Goal: Manage account settings

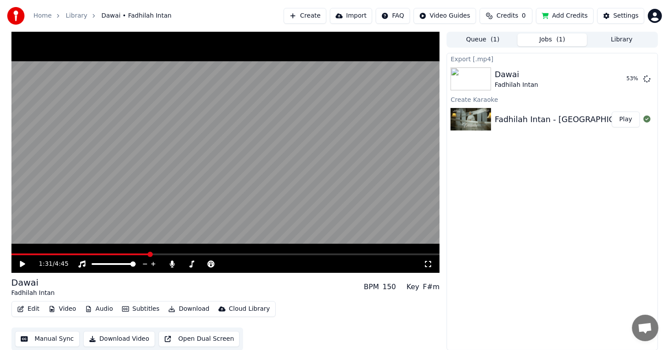
scroll to position [0, 0]
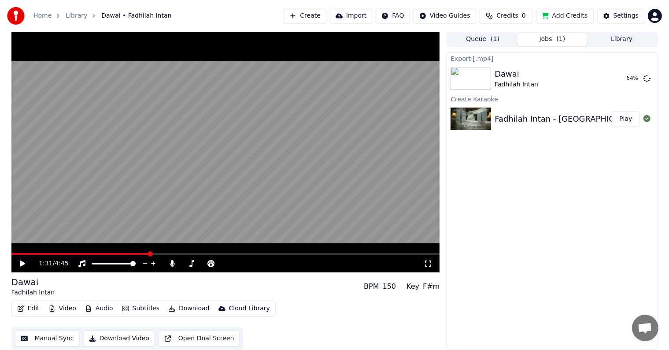
click at [539, 76] on div "Dawai Fadhilah Intan" at bounding box center [557, 78] width 125 height 21
click at [548, 238] on div "Export [.mp4] Dawai Fadhilah Intan 92 % Create Karaoke Fadhilah Intan - Dawai O…" at bounding box center [552, 200] width 211 height 297
click at [565, 80] on div "Dawai Fadhilah Intan" at bounding box center [551, 78] width 113 height 21
click at [629, 79] on button "Show" at bounding box center [625, 79] width 32 height 16
click at [536, 286] on div "Export [.mp4] Dawai Fadhilah Intan Show Create Karaoke Fadhilah Intan - Dawai O…" at bounding box center [552, 200] width 211 height 297
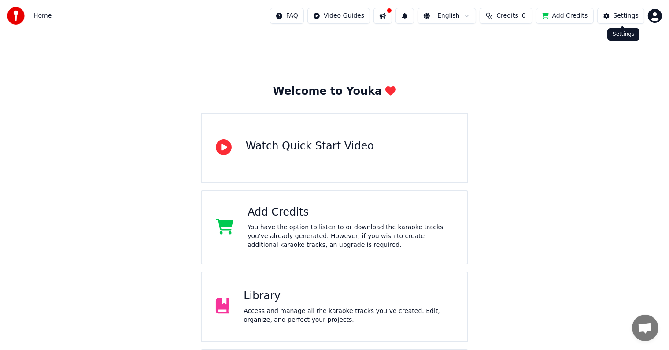
click at [616, 16] on div "Settings" at bounding box center [626, 15] width 25 height 9
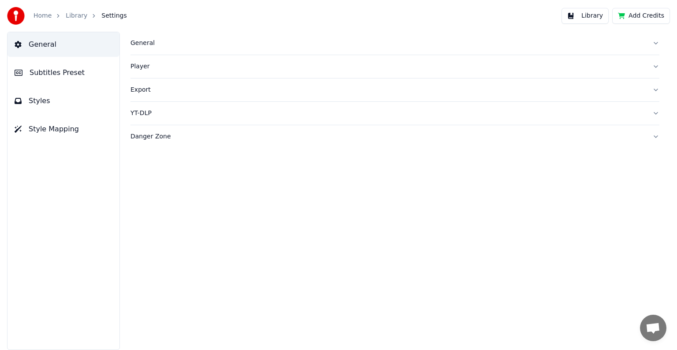
click at [143, 52] on button "General" at bounding box center [394, 43] width 529 height 23
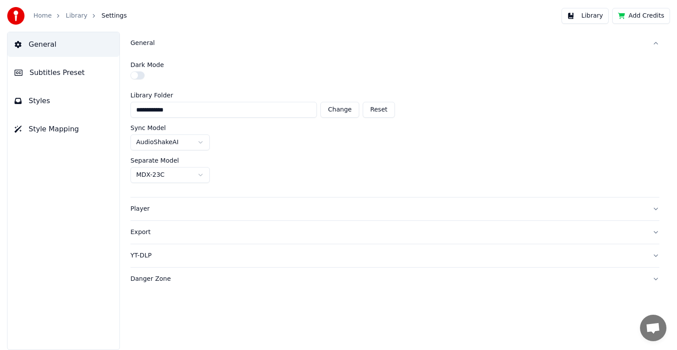
click at [54, 76] on span "Subtitles Preset" at bounding box center [57, 72] width 55 height 11
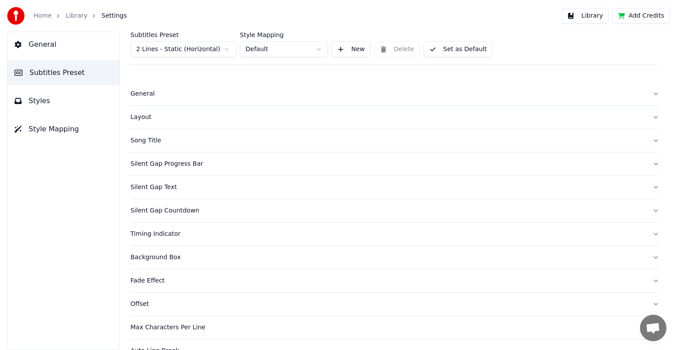
click at [145, 92] on div "General" at bounding box center [387, 93] width 515 height 9
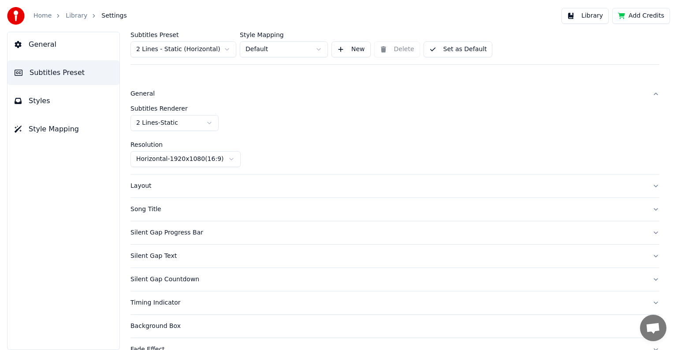
click at [146, 187] on div "Layout" at bounding box center [387, 186] width 515 height 9
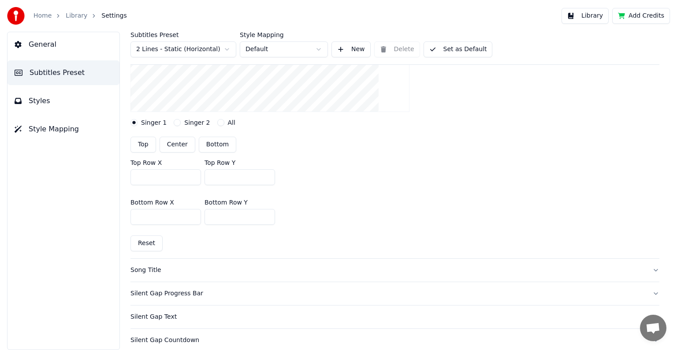
scroll to position [220, 0]
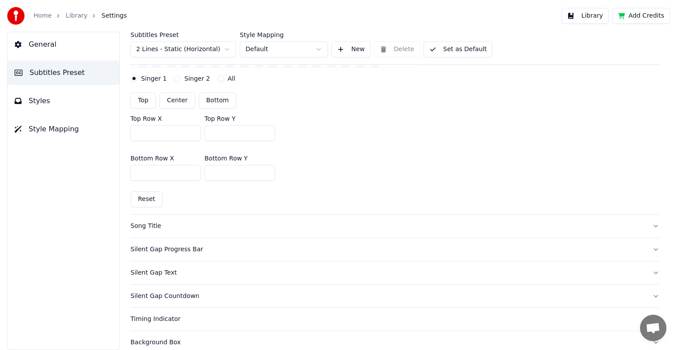
click at [145, 225] on div "Song Title" at bounding box center [387, 226] width 515 height 9
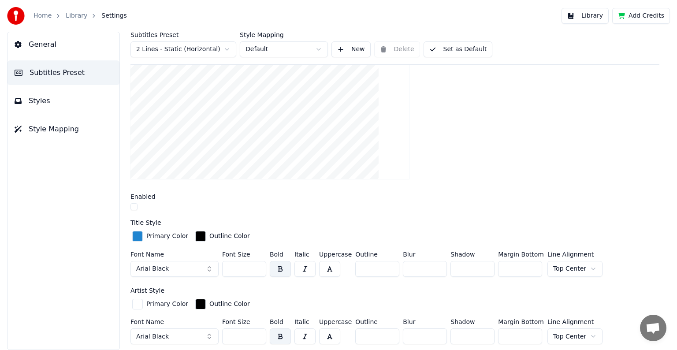
scroll to position [0, 0]
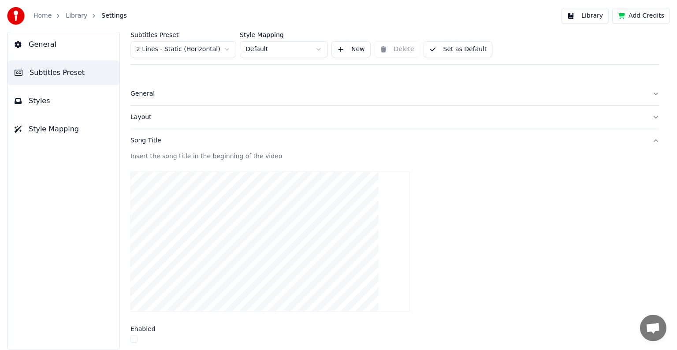
click at [145, 139] on div "Song Title" at bounding box center [387, 140] width 515 height 9
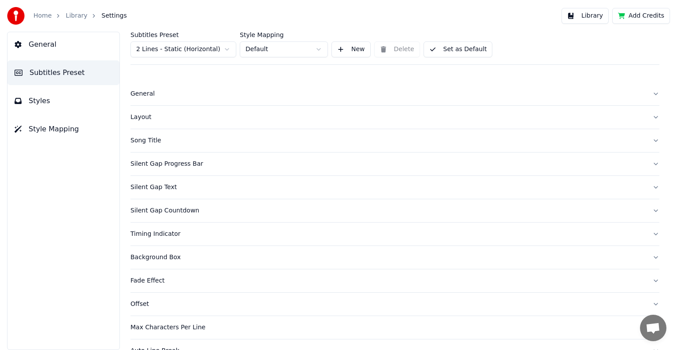
click at [146, 162] on div "Silent Gap Progress Bar" at bounding box center [387, 164] width 515 height 9
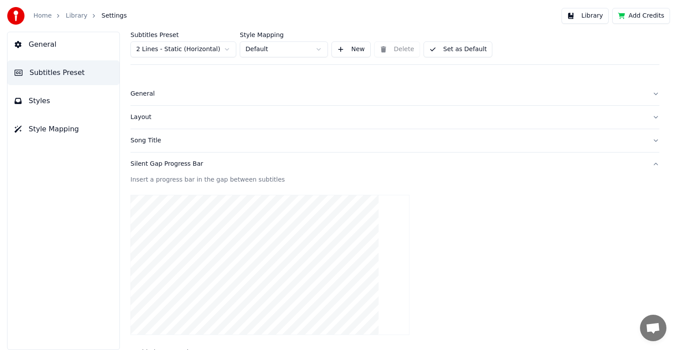
scroll to position [132, 0]
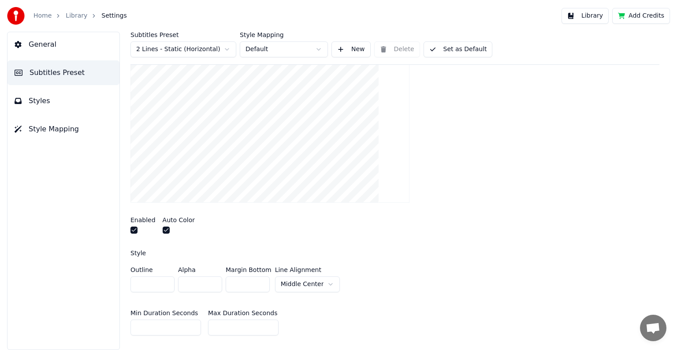
click at [131, 230] on button "button" at bounding box center [133, 230] width 7 height 7
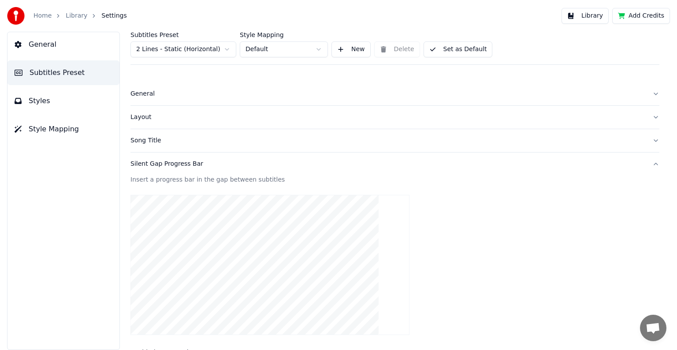
click at [178, 168] on button "Silent Gap Progress Bar" at bounding box center [394, 163] width 529 height 23
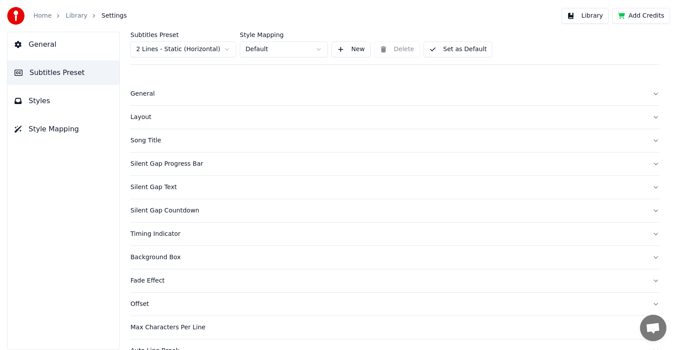
click at [45, 100] on span "Styles" at bounding box center [40, 101] width 22 height 11
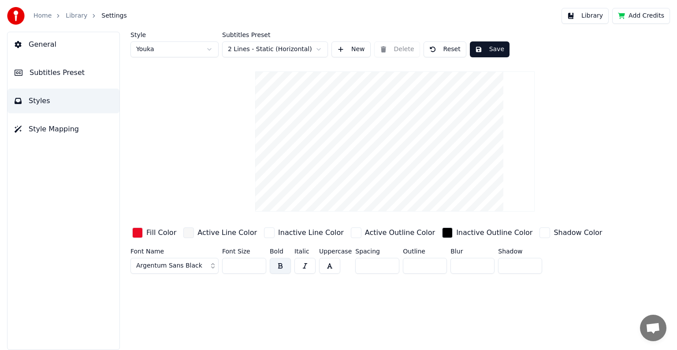
click at [488, 48] on button "Save" at bounding box center [490, 49] width 40 height 16
click at [44, 102] on span "Styles" at bounding box center [40, 101] width 22 height 11
click at [62, 76] on span "Subtitles Preset" at bounding box center [57, 72] width 55 height 11
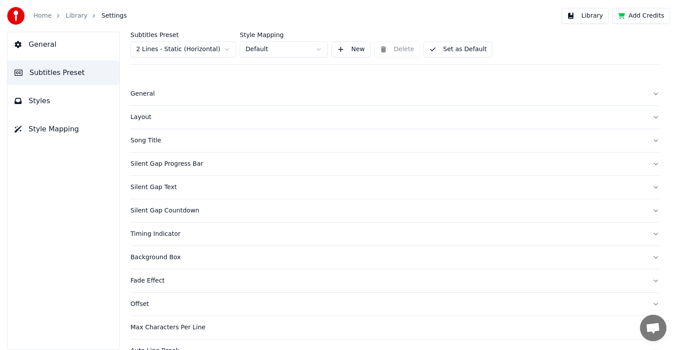
click at [60, 55] on button "General" at bounding box center [63, 44] width 112 height 25
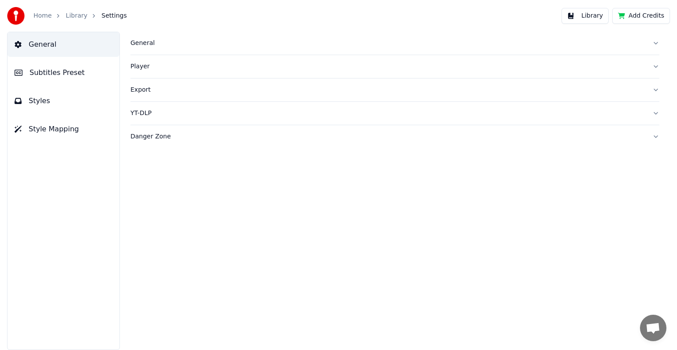
click at [140, 94] on button "Export" at bounding box center [394, 89] width 529 height 23
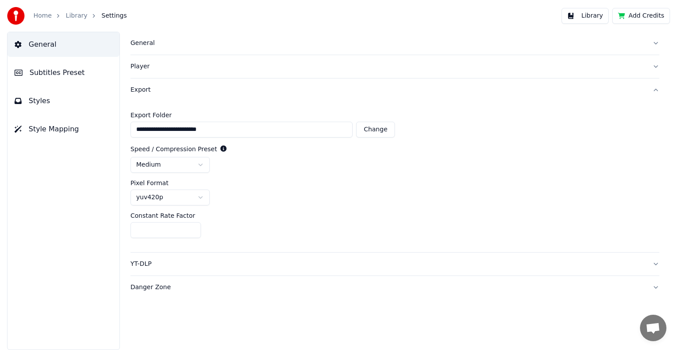
click at [48, 49] on button "General" at bounding box center [63, 44] width 112 height 25
click at [153, 288] on div "Danger Zone" at bounding box center [387, 287] width 515 height 9
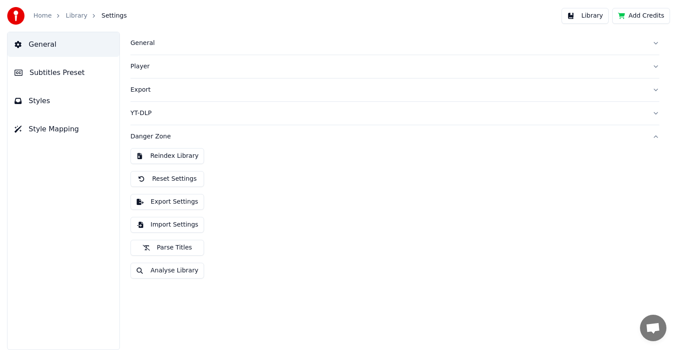
click at [182, 204] on button "Export Settings" at bounding box center [167, 202] width 74 height 16
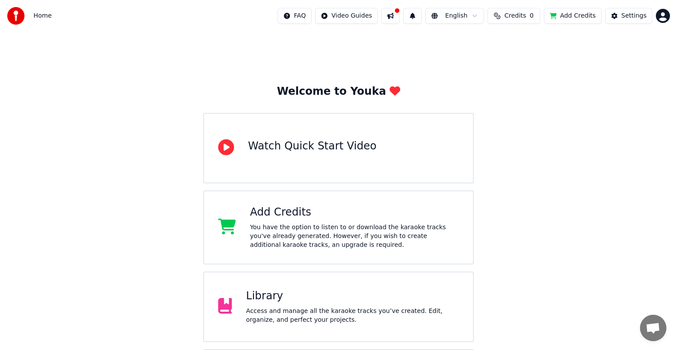
click at [659, 14] on html "Home FAQ Video Guides English Credits 0 Add Credits Settings Welcome to Youka W…" at bounding box center [338, 211] width 677 height 423
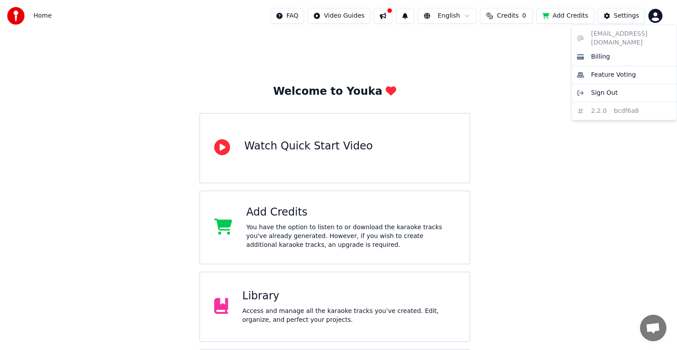
click at [528, 58] on html "Home FAQ Video Guides English Credits 0 Add Credits Settings Welcome to Youka W…" at bounding box center [338, 211] width 677 height 423
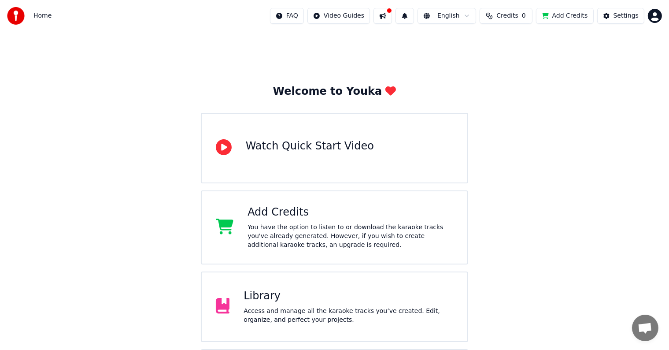
click at [573, 16] on button "Add Credits" at bounding box center [565, 16] width 58 height 16
click at [515, 17] on span "Credits" at bounding box center [508, 15] width 22 height 9
click at [512, 62] on button "Refresh" at bounding box center [512, 66] width 45 height 16
click at [513, 71] on button "Refresh" at bounding box center [512, 66] width 45 height 16
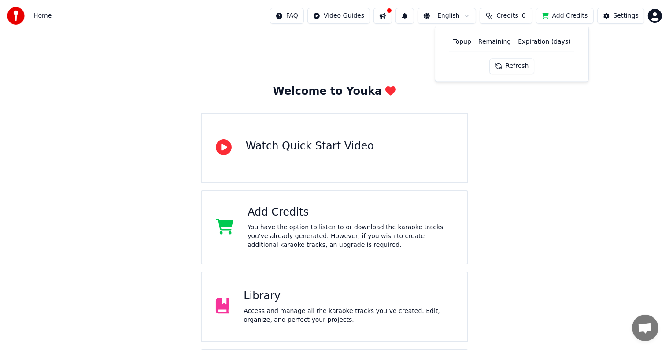
click at [513, 71] on button "Refresh" at bounding box center [512, 66] width 45 height 16
drag, startPoint x: 585, startPoint y: 166, endPoint x: 550, endPoint y: 147, distance: 39.9
click at [585, 166] on div "Welcome to Youka Watch Quick Start Video Add Credits You have the option to lis…" at bounding box center [334, 227] width 669 height 391
click at [516, 22] on button "Credits 0" at bounding box center [506, 16] width 53 height 16
click at [510, 67] on button "Refresh" at bounding box center [512, 66] width 45 height 16
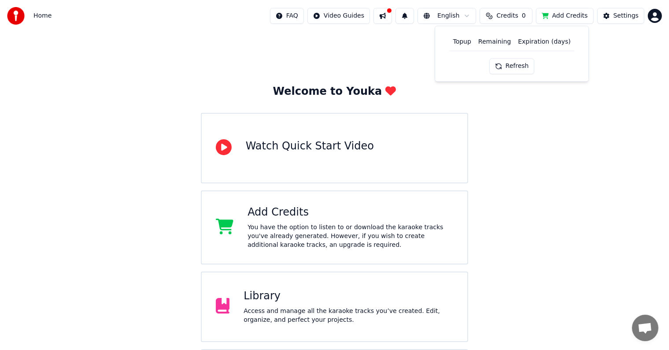
click at [510, 67] on button "Refresh" at bounding box center [512, 66] width 45 height 16
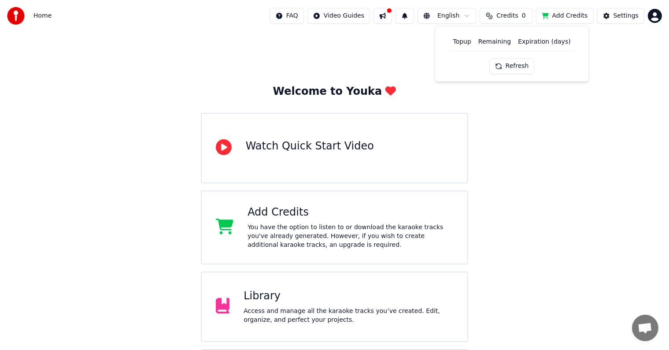
click at [510, 67] on button "Refresh" at bounding box center [512, 66] width 45 height 16
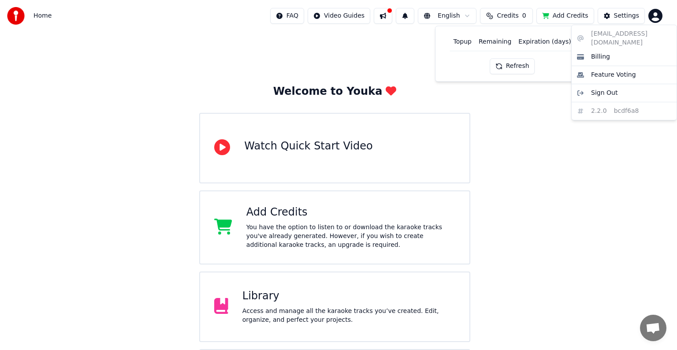
click at [653, 12] on html "Home FAQ Video Guides English Credits 0 Add Credits Settings Welcome to Youka W…" at bounding box center [338, 211] width 677 height 423
click at [602, 89] on span "Sign Out" at bounding box center [604, 93] width 26 height 9
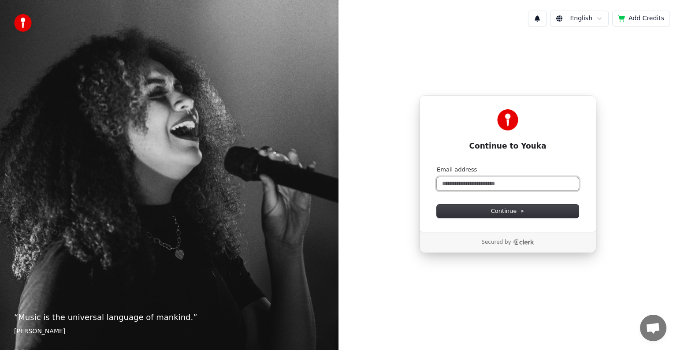
click at [502, 184] on input "Email address" at bounding box center [508, 183] width 142 height 13
click at [515, 185] on input "Email address" at bounding box center [508, 183] width 142 height 13
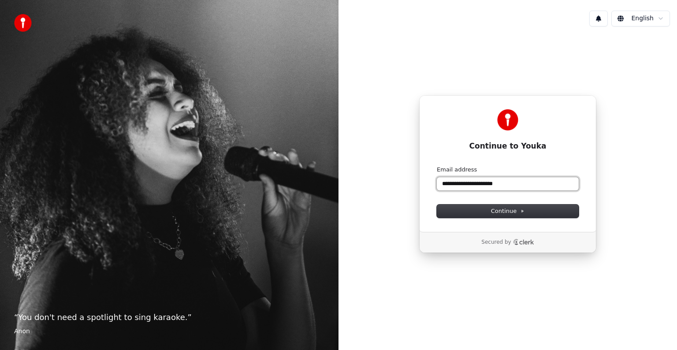
click at [437, 166] on button "submit" at bounding box center [437, 166] width 0 height 0
type input "**********"
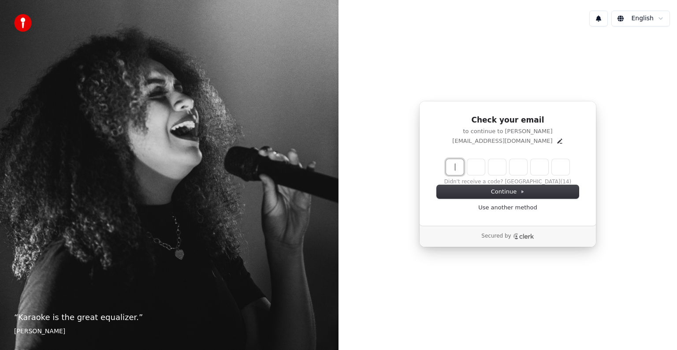
click at [449, 166] on input "Enter verification code" at bounding box center [516, 167] width 141 height 16
type input "******"
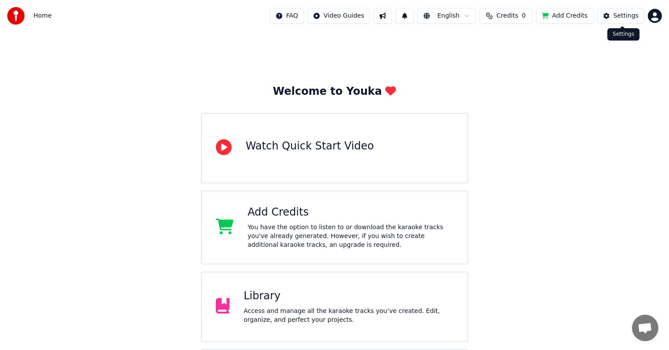
click at [618, 15] on div "Settings" at bounding box center [626, 15] width 25 height 9
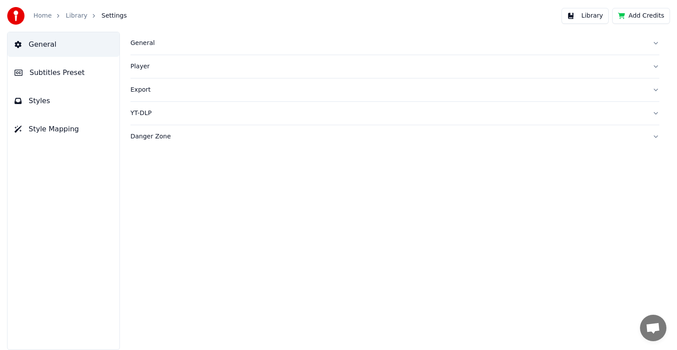
click at [161, 48] on button "General" at bounding box center [394, 43] width 529 height 23
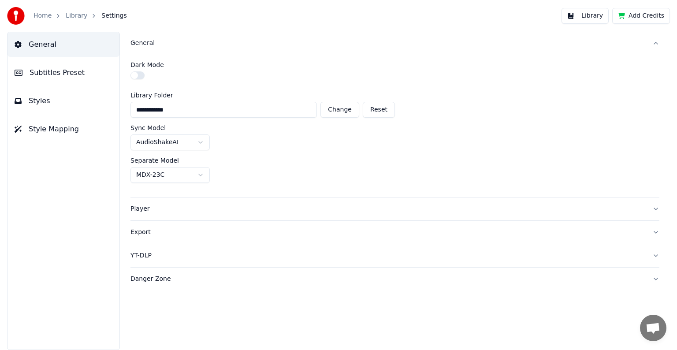
click at [151, 45] on div "General" at bounding box center [387, 43] width 515 height 9
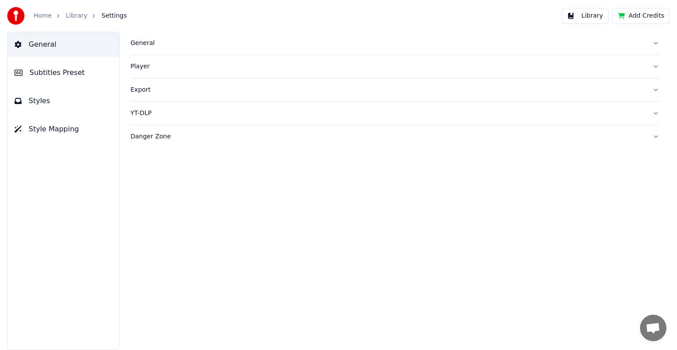
click at [73, 73] on span "Subtitles Preset" at bounding box center [57, 72] width 55 height 11
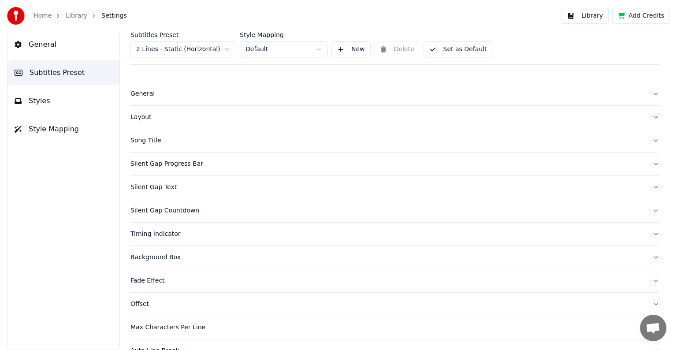
click at [146, 97] on div "General" at bounding box center [387, 93] width 515 height 9
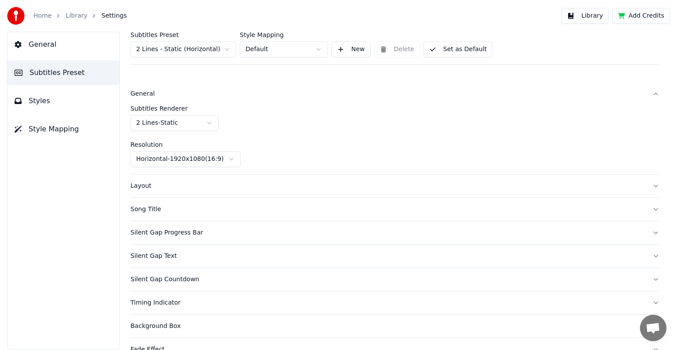
click at [57, 104] on button "Styles" at bounding box center [63, 101] width 112 height 25
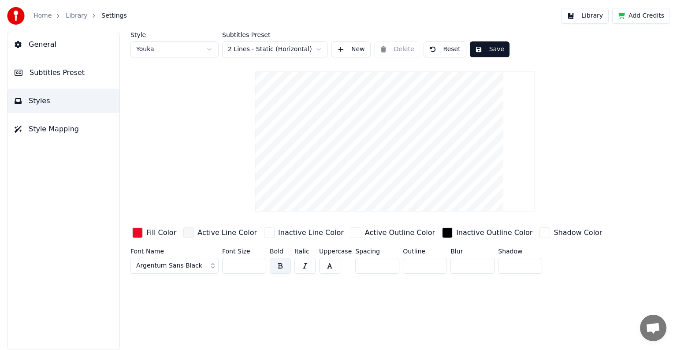
click at [490, 52] on button "Save" at bounding box center [490, 49] width 40 height 16
